Goal: Obtain resource: Download file/media

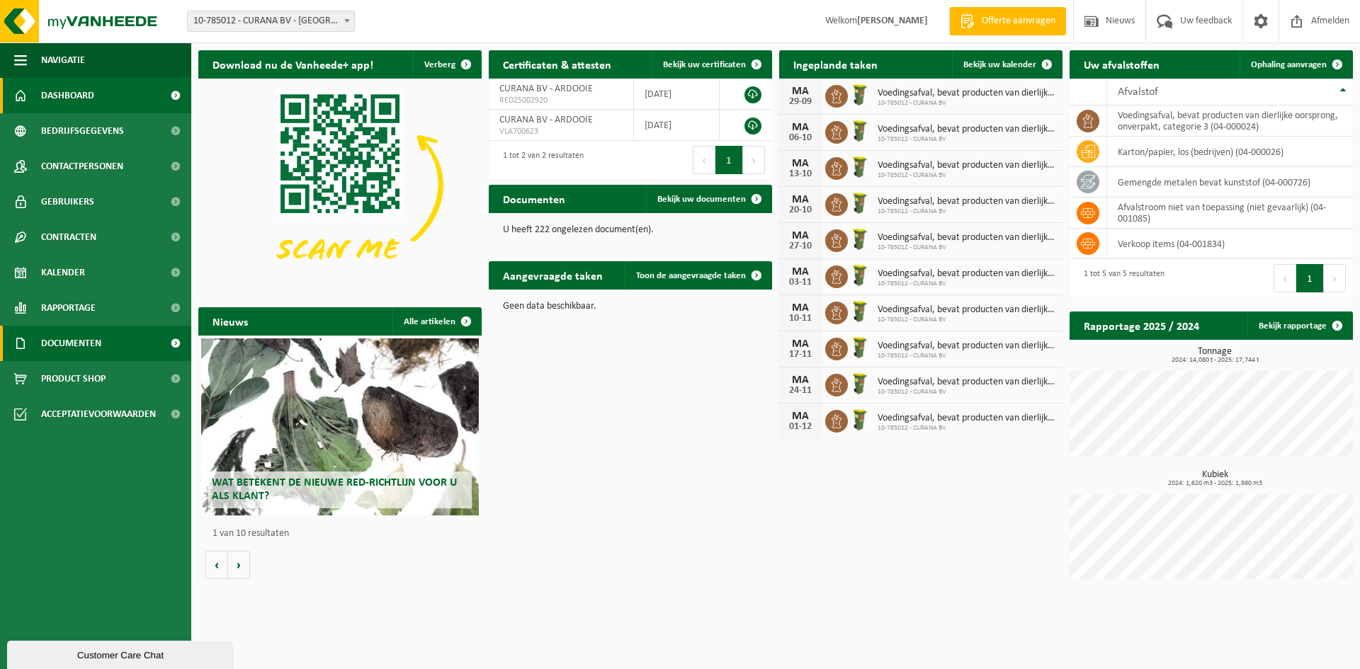
click at [97, 341] on span "Documenten" at bounding box center [71, 343] width 60 height 35
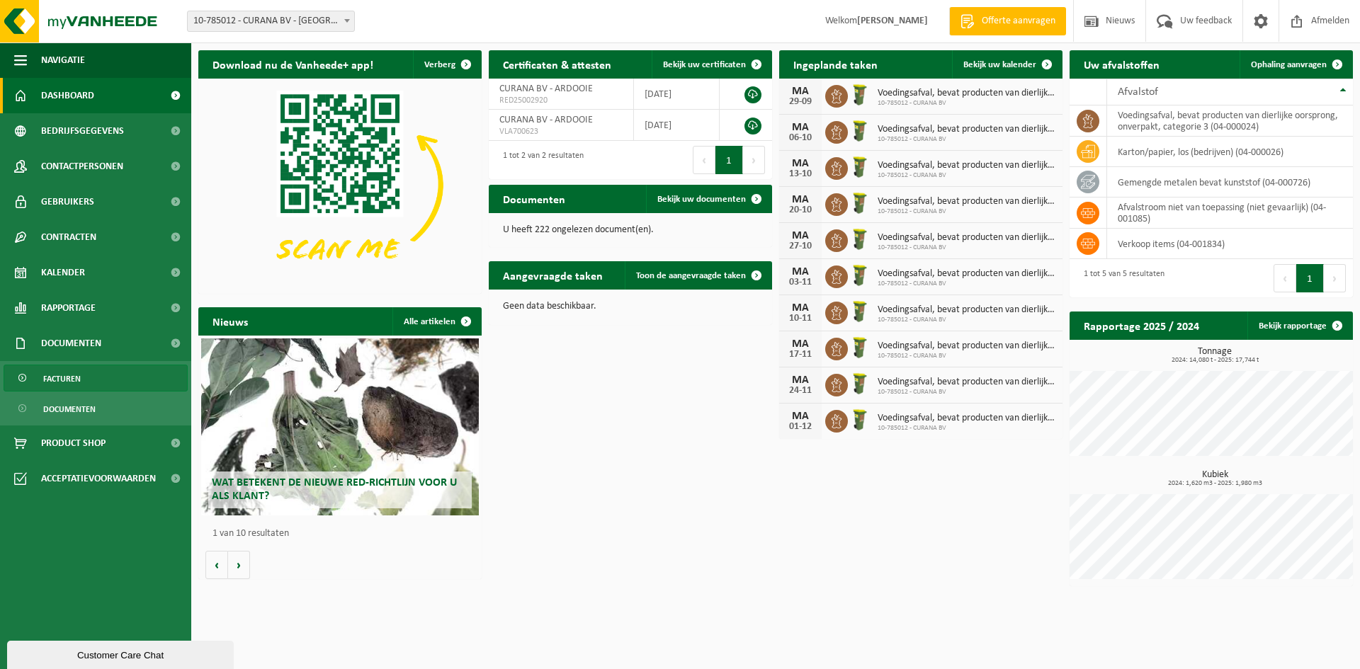
click at [76, 378] on span "Facturen" at bounding box center [62, 378] width 38 height 27
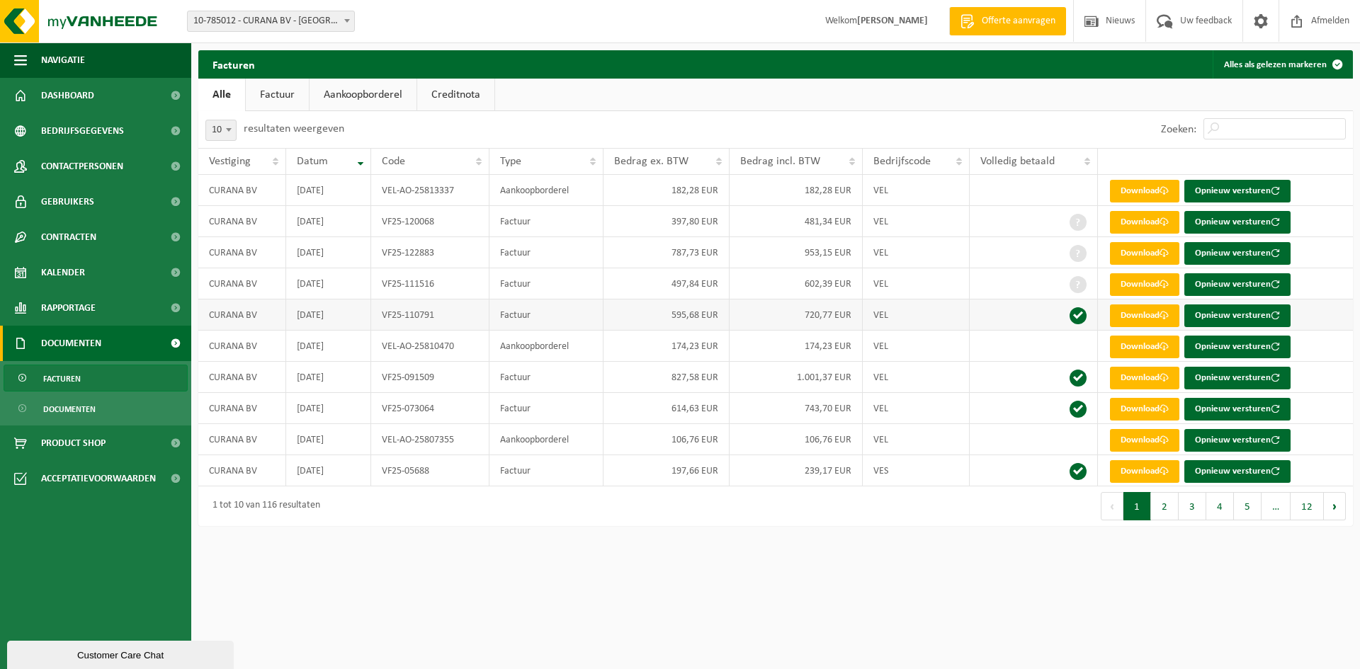
click at [472, 322] on td "VF25-110791" at bounding box center [430, 315] width 118 height 31
click at [1156, 225] on link "Download" at bounding box center [1144, 222] width 69 height 23
